Goal: Navigation & Orientation: Find specific page/section

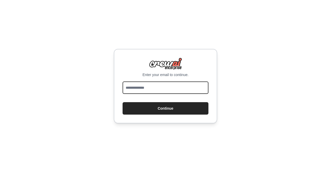
click at [171, 87] on input "email" at bounding box center [166, 87] width 86 height 12
type input "**********"
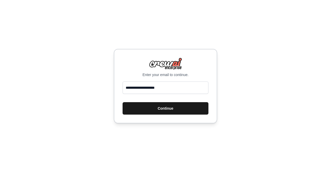
click at [166, 109] on button "Continue" at bounding box center [166, 108] width 86 height 12
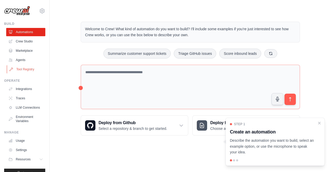
click at [32, 68] on link "Tool Registry" at bounding box center [26, 69] width 39 height 8
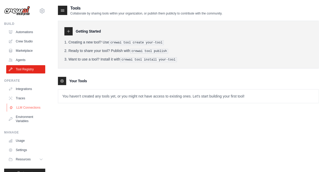
click at [22, 109] on link "LLM Connections" at bounding box center [26, 107] width 39 height 8
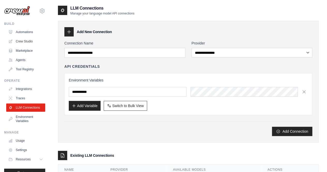
scroll to position [13, 0]
